Goal: Task Accomplishment & Management: Use online tool/utility

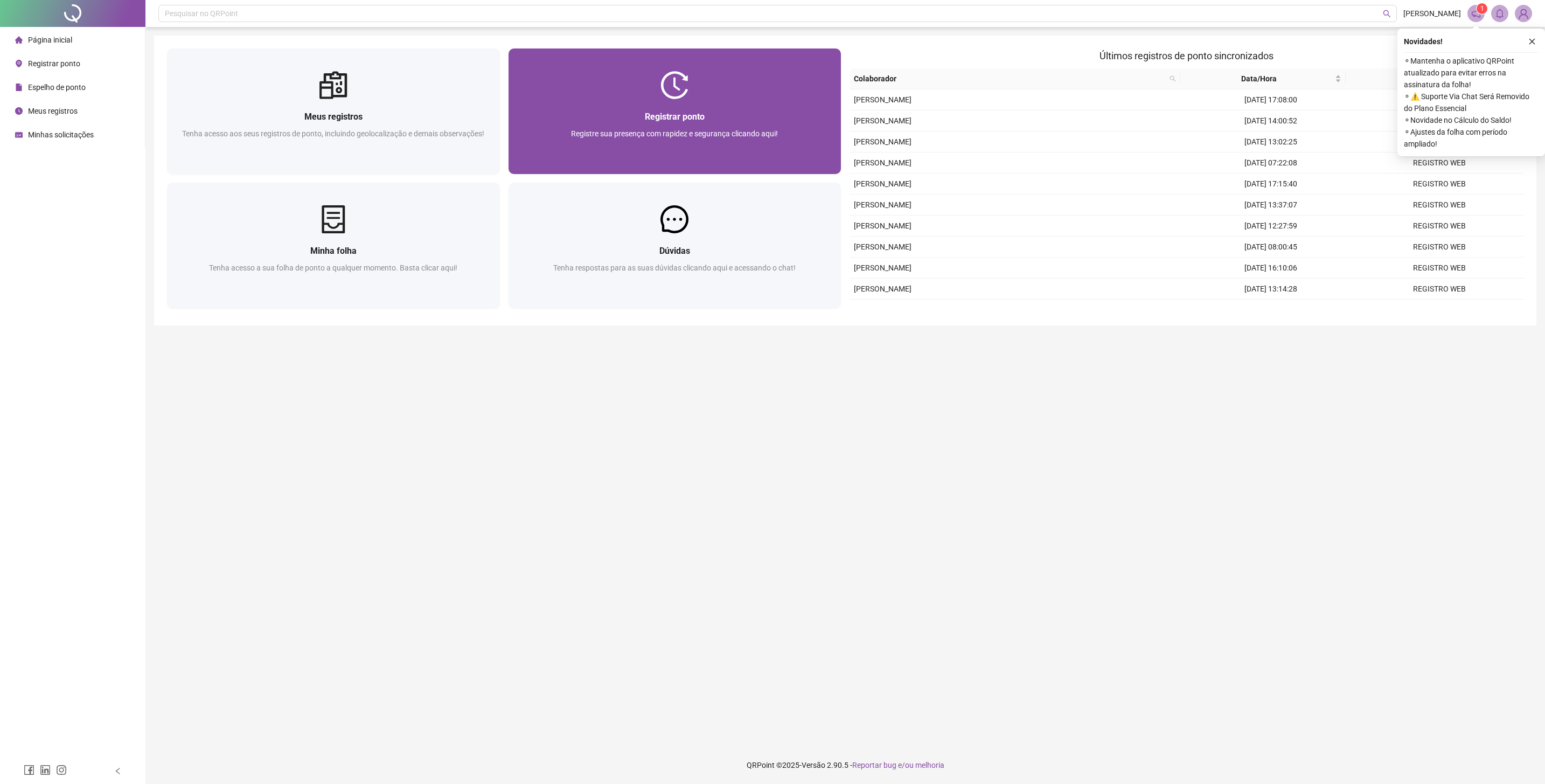
click at [650, 113] on span "Registrar ponto" at bounding box center [674, 117] width 60 height 10
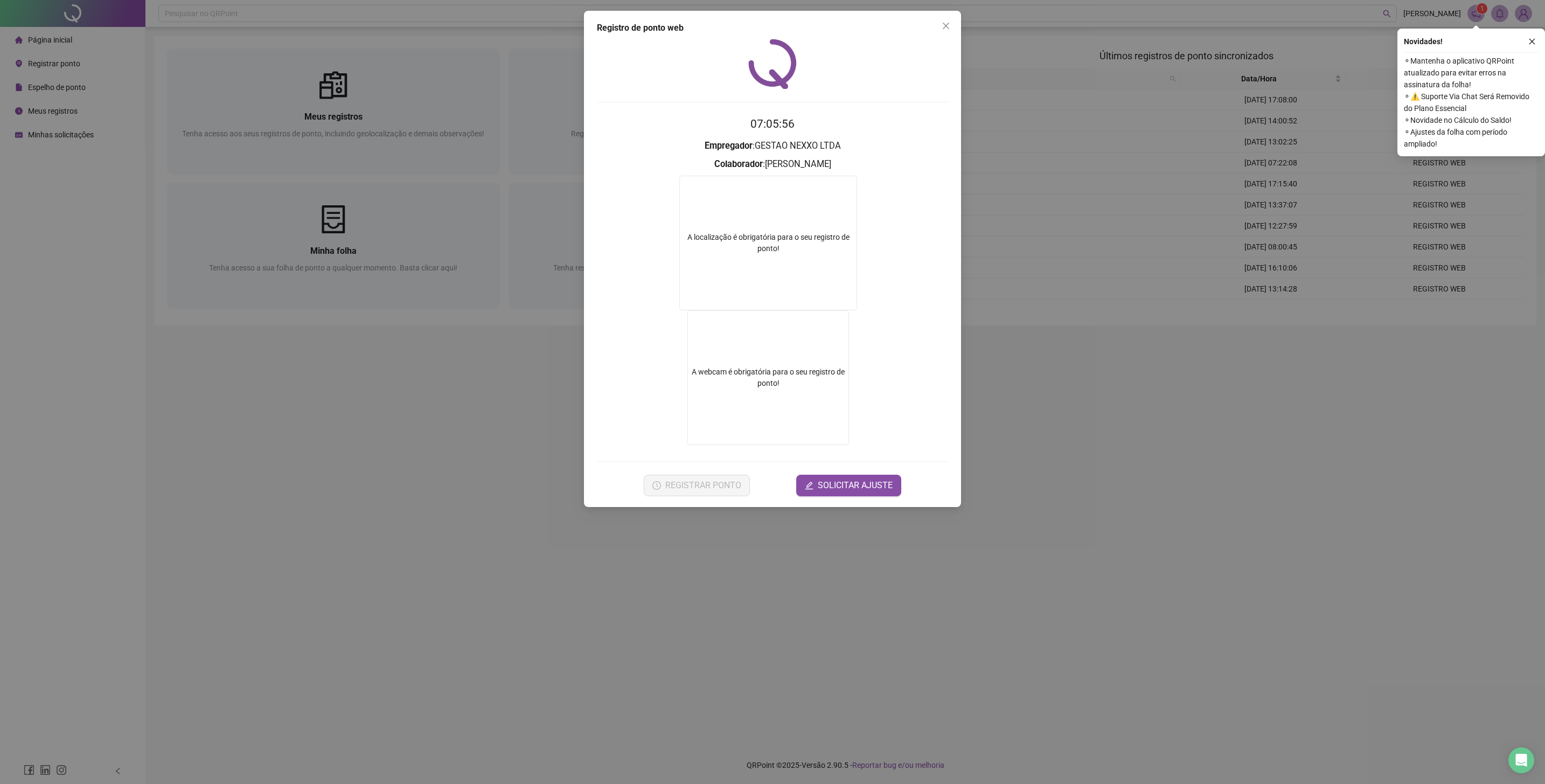
click at [641, 656] on div "Registro de ponto web 07:05:56 Empregador : GESTAO NEXXO LTDA Colaborador : PED…" at bounding box center [772, 392] width 1545 height 784
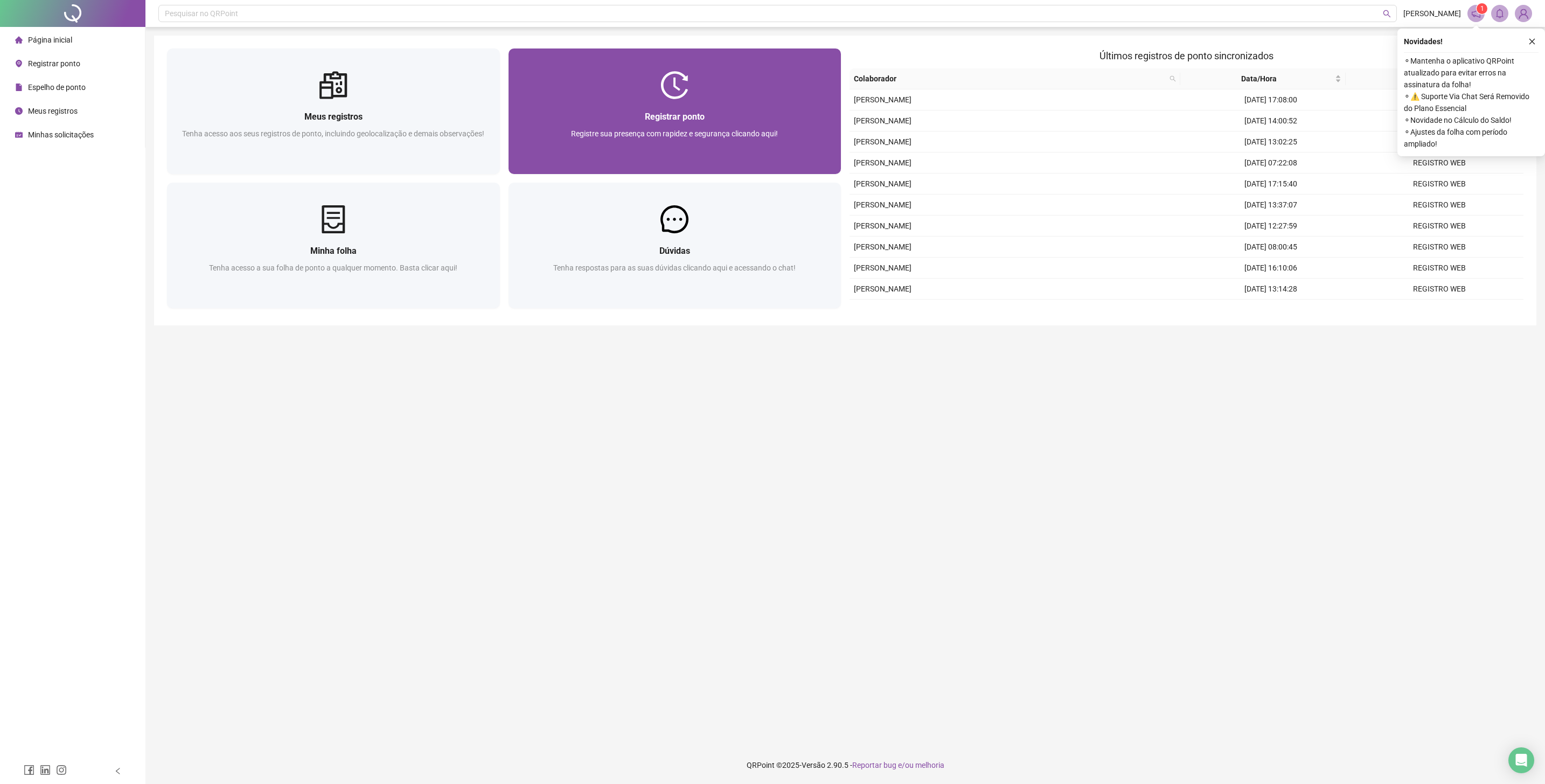
click at [739, 96] on div at bounding box center [674, 85] width 333 height 28
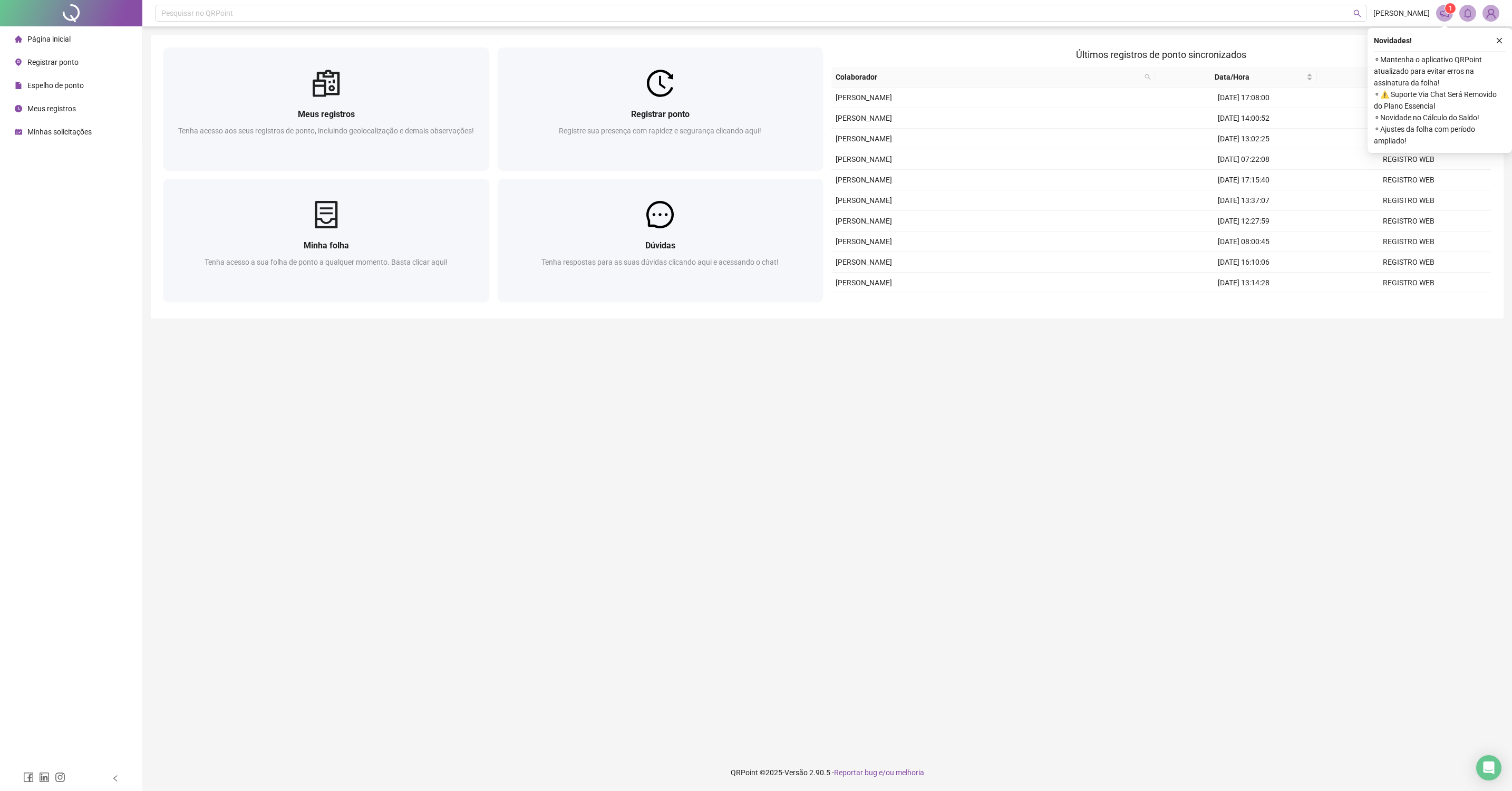
click at [761, 445] on main "Meus registros Tenha acesso aos seus registros de ponto, incluindo geolocalizaç…" at bounding box center [827, 390] width 1353 height 711
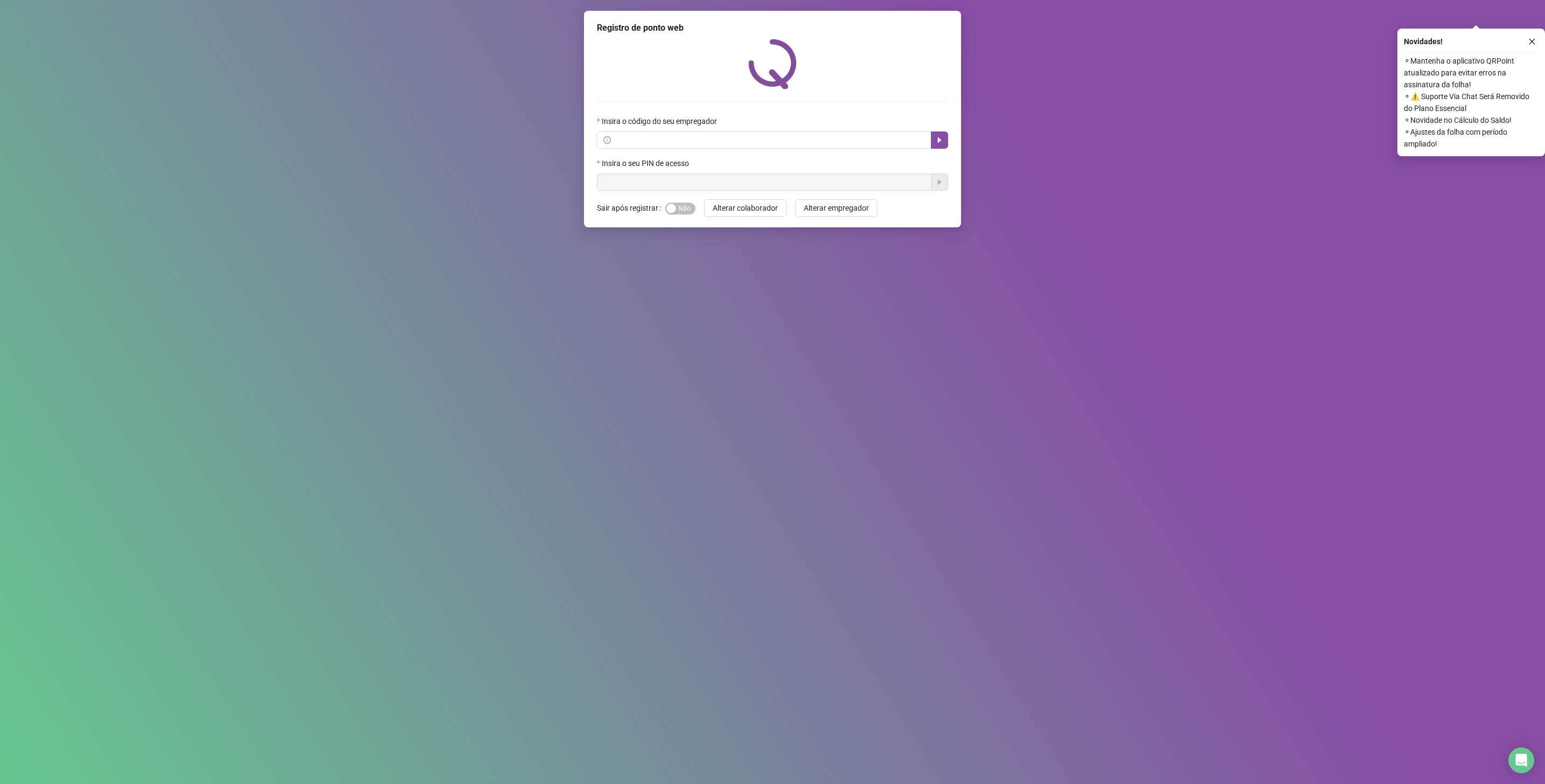
click at [569, 223] on div "Registro de ponto web Insira o código do seu empregador Insira o seu PIN de ace…" at bounding box center [772, 392] width 1545 height 784
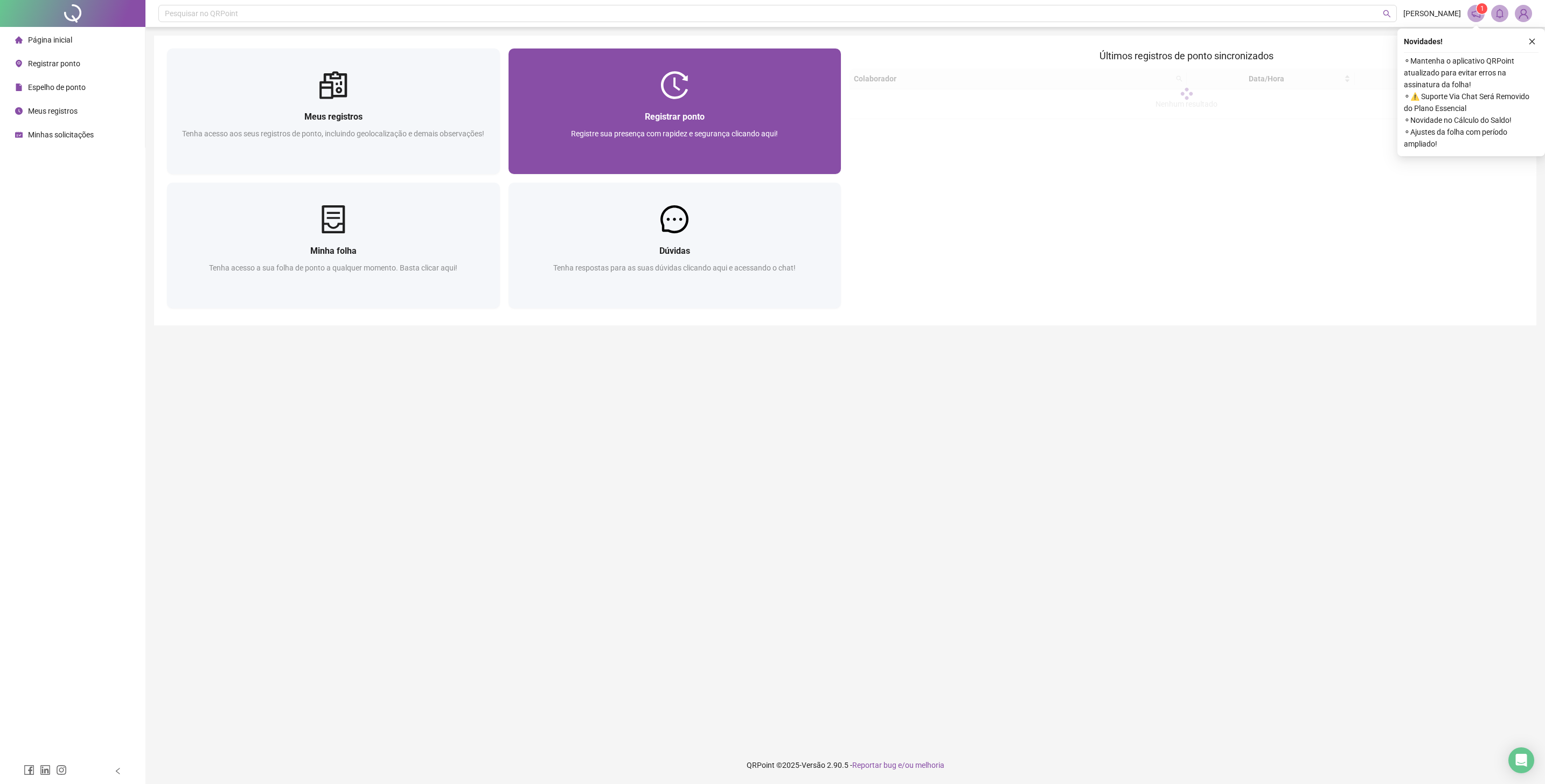
click at [601, 136] on span "Registre sua presença com rapidez e segurança clicando aqui!" at bounding box center [674, 133] width 207 height 9
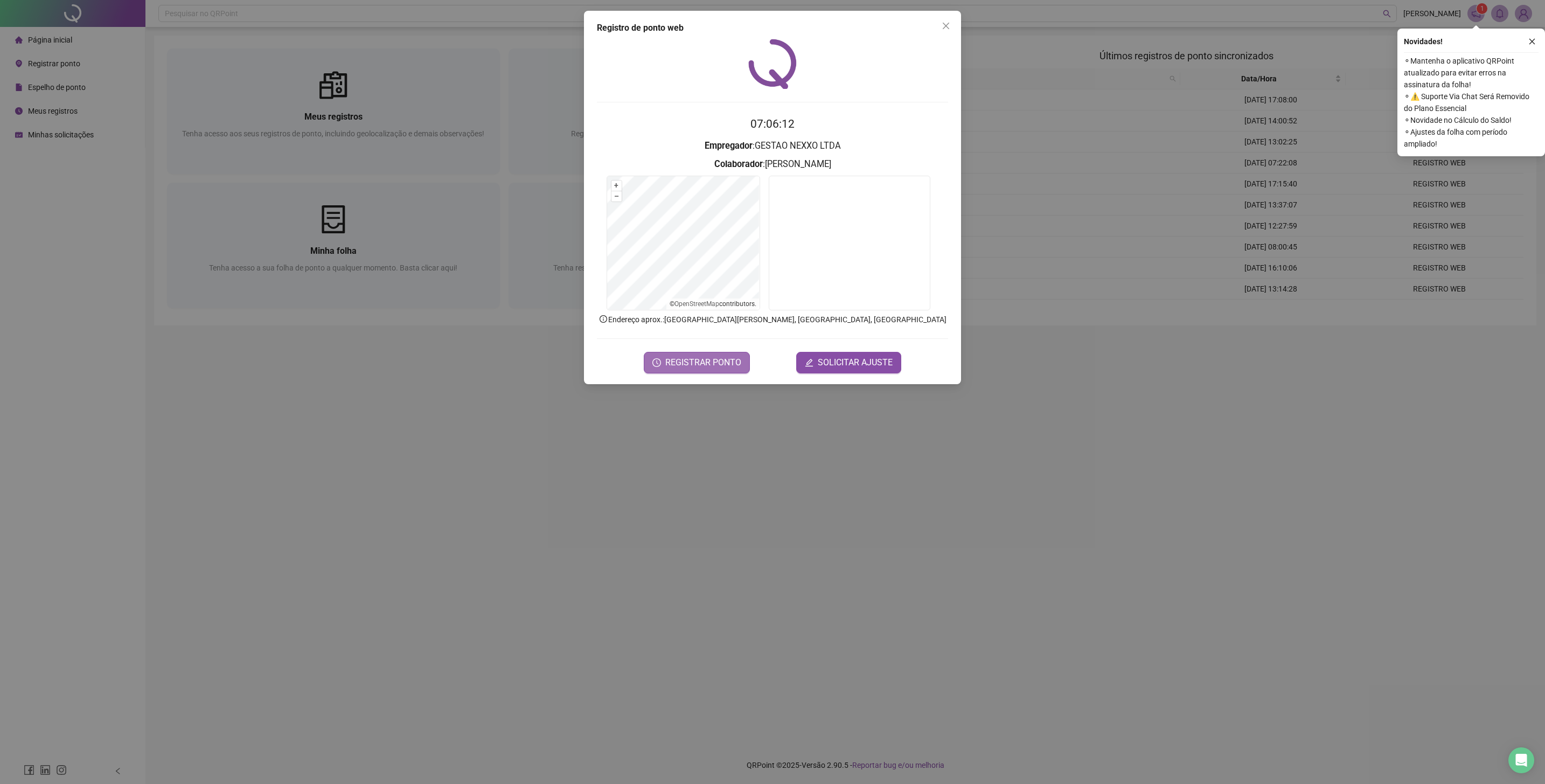
click at [711, 361] on span "REGISTRAR PONTO" at bounding box center [703, 362] width 76 height 13
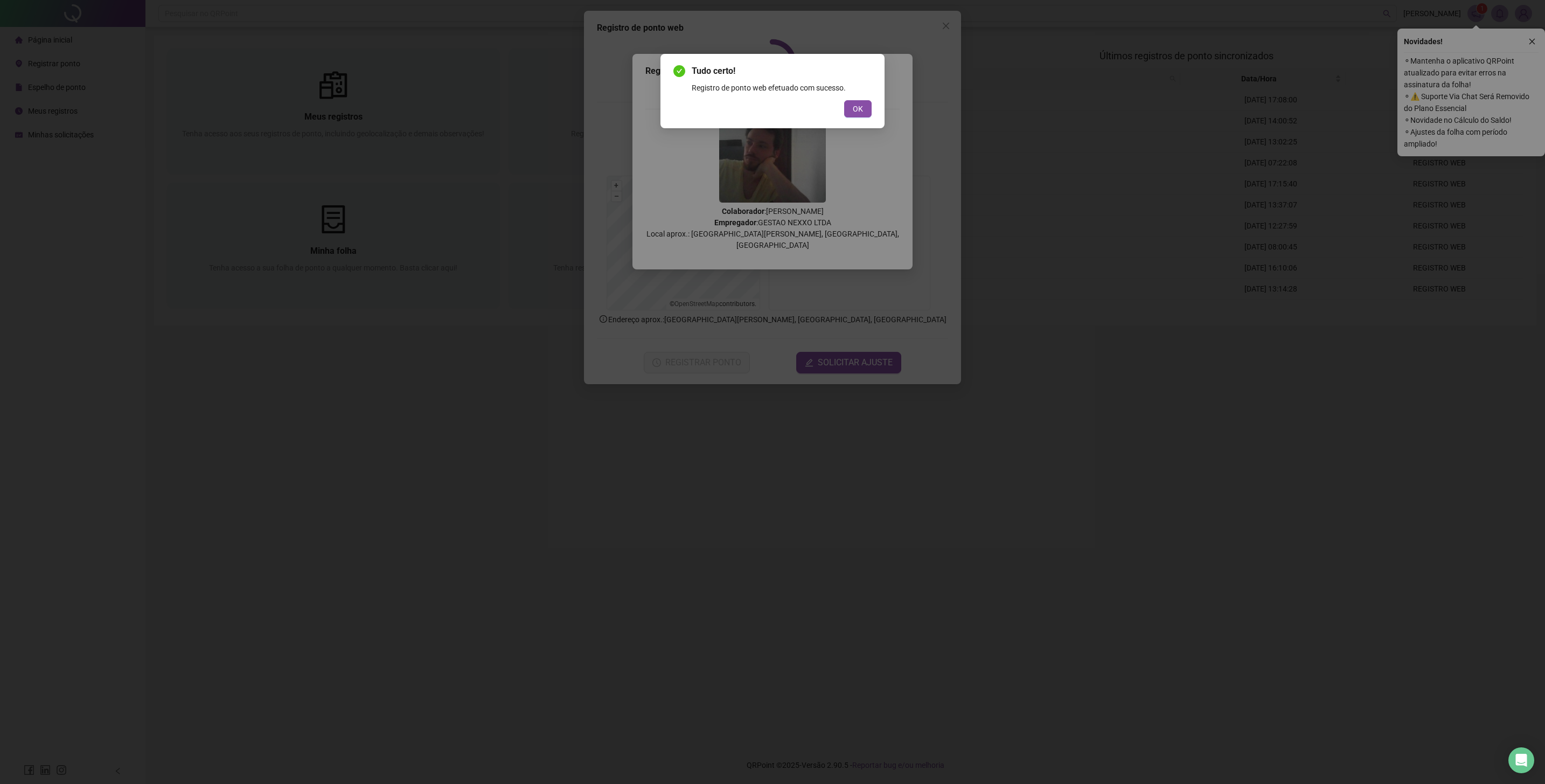
click at [849, 102] on button "OK" at bounding box center [858, 108] width 27 height 17
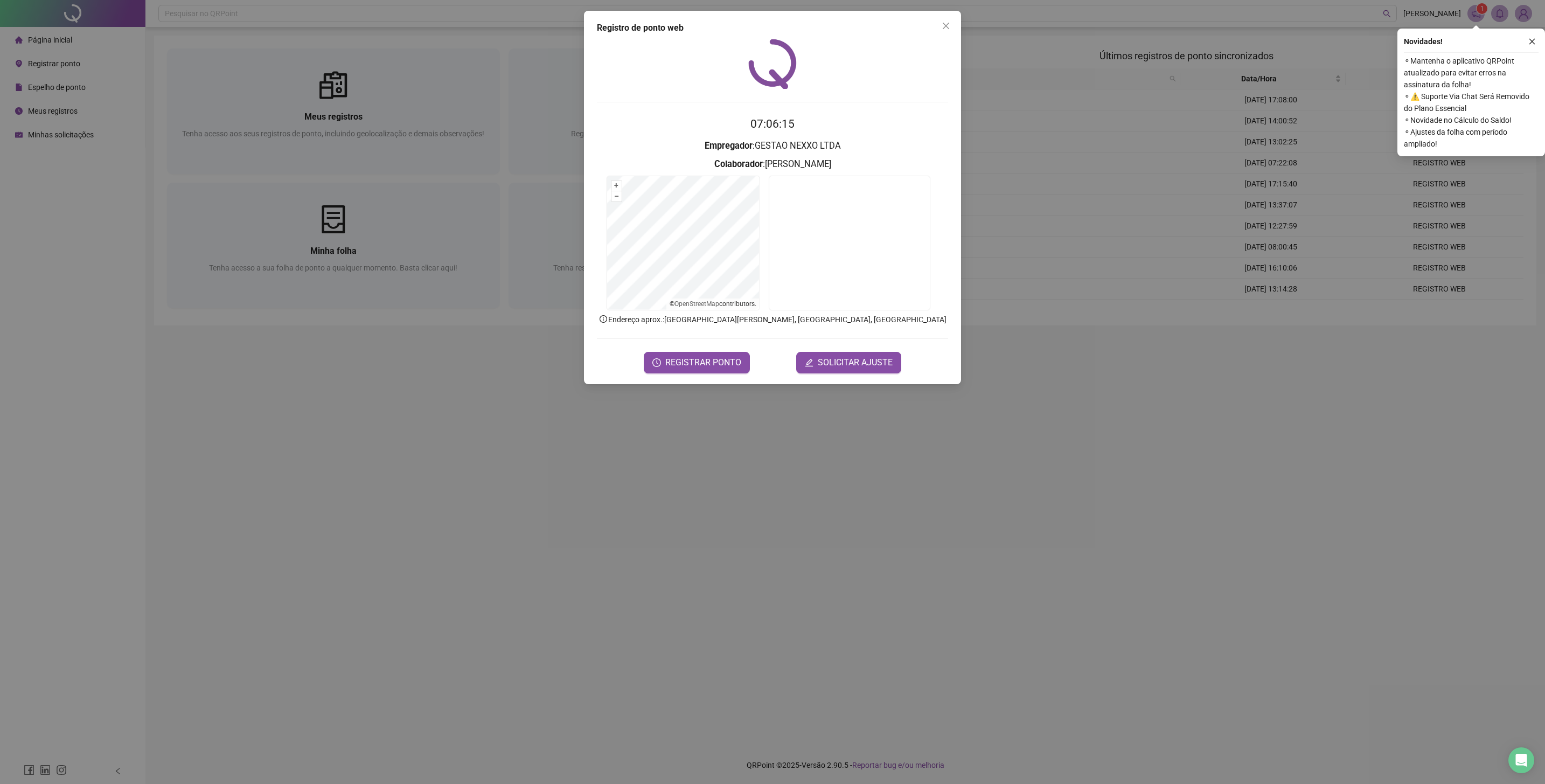
click at [936, 26] on div "Registro de ponto web" at bounding box center [772, 27] width 351 height 13
click at [942, 27] on icon "close" at bounding box center [946, 25] width 9 height 9
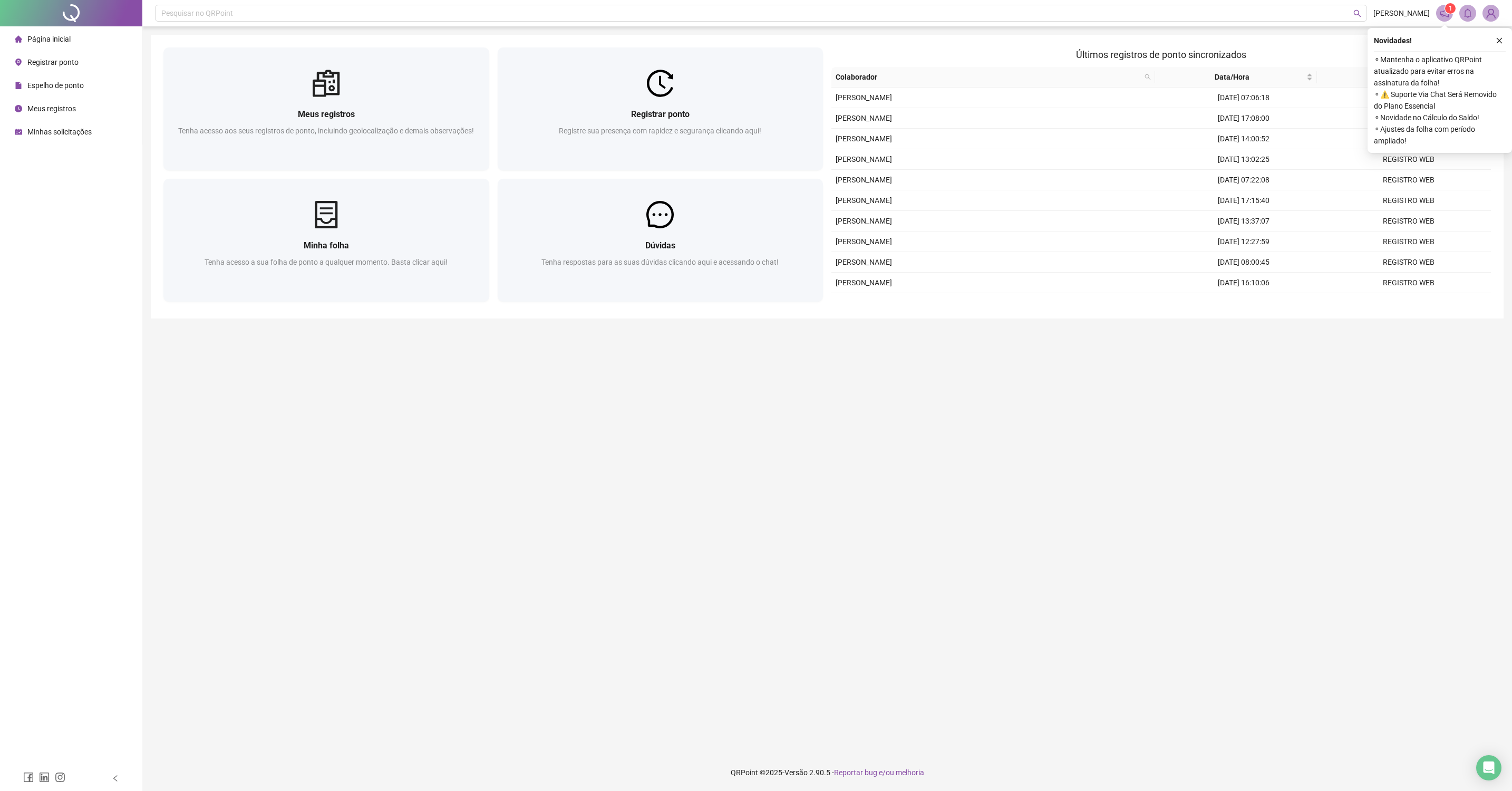
click at [296, 472] on main "Meus registros Tenha acesso aos seus registros de ponto, incluindo geolocalizaç…" at bounding box center [827, 390] width 1353 height 711
click at [1507, 36] on div "Novidades ! ⚬ Mantenha o aplicativo QRPoint atualizado para evitar erros na ass…" at bounding box center [1439, 91] width 144 height 125
click at [1503, 36] on button "button" at bounding box center [1499, 40] width 13 height 13
click at [566, 494] on main "Meus registros Tenha acesso aos seus registros de ponto, incluindo geolocalizaç…" at bounding box center [827, 390] width 1353 height 711
